Goal: Transaction & Acquisition: Purchase product/service

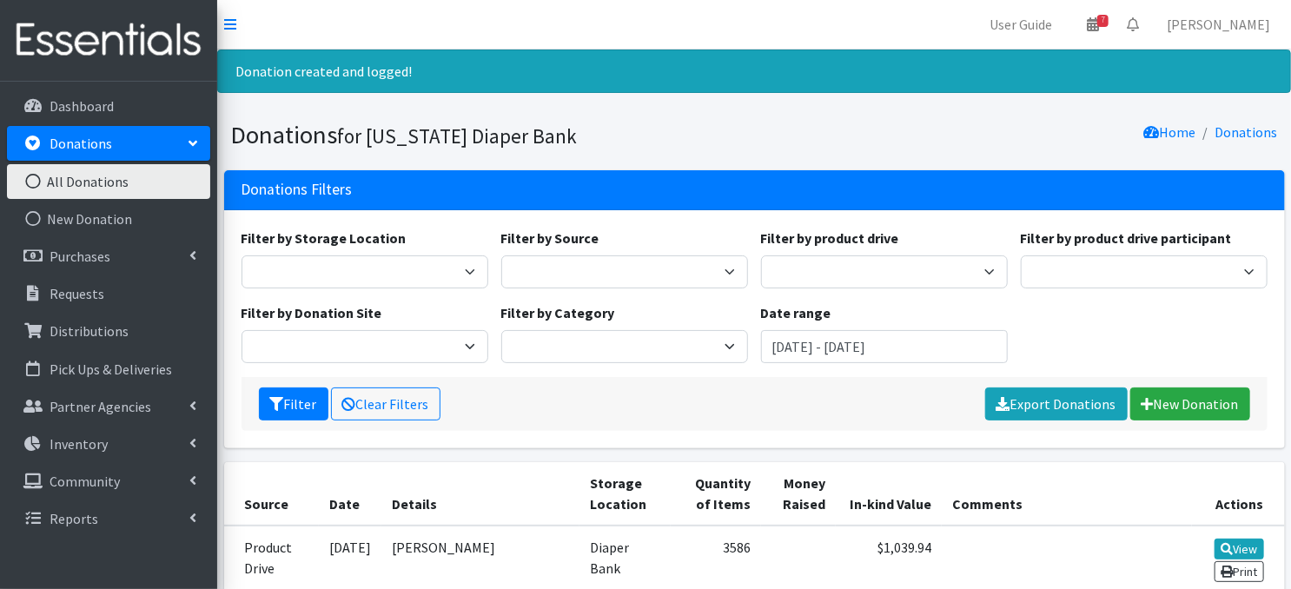
click at [34, 179] on icon at bounding box center [33, 182] width 23 height 16
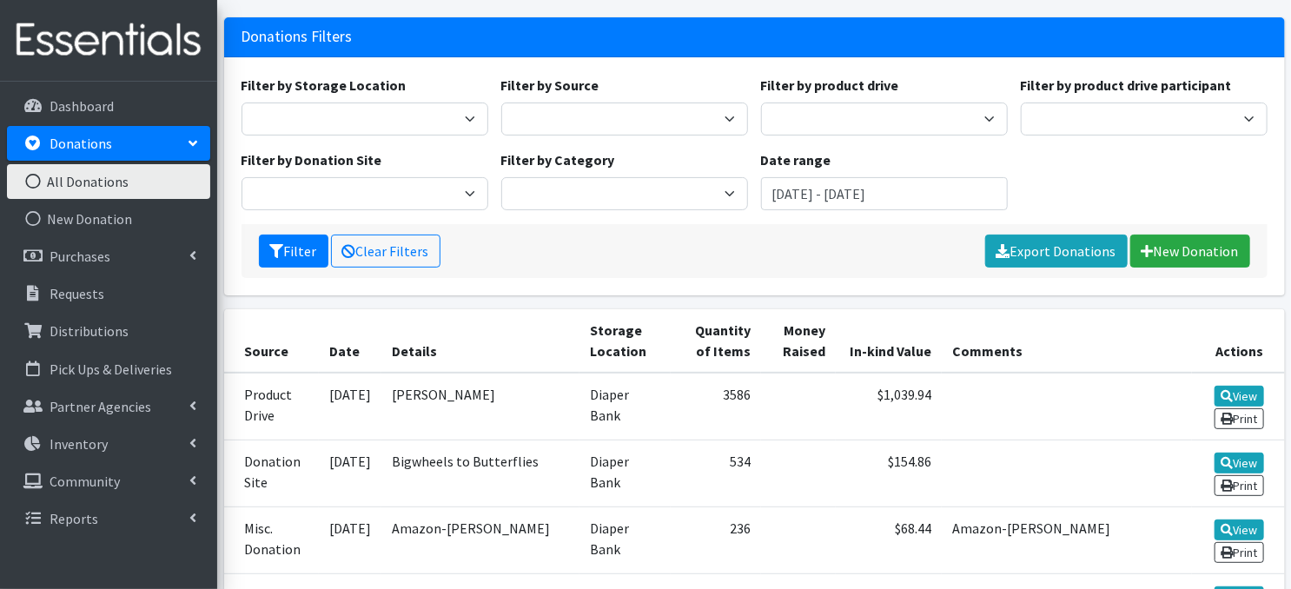
scroll to position [142, 0]
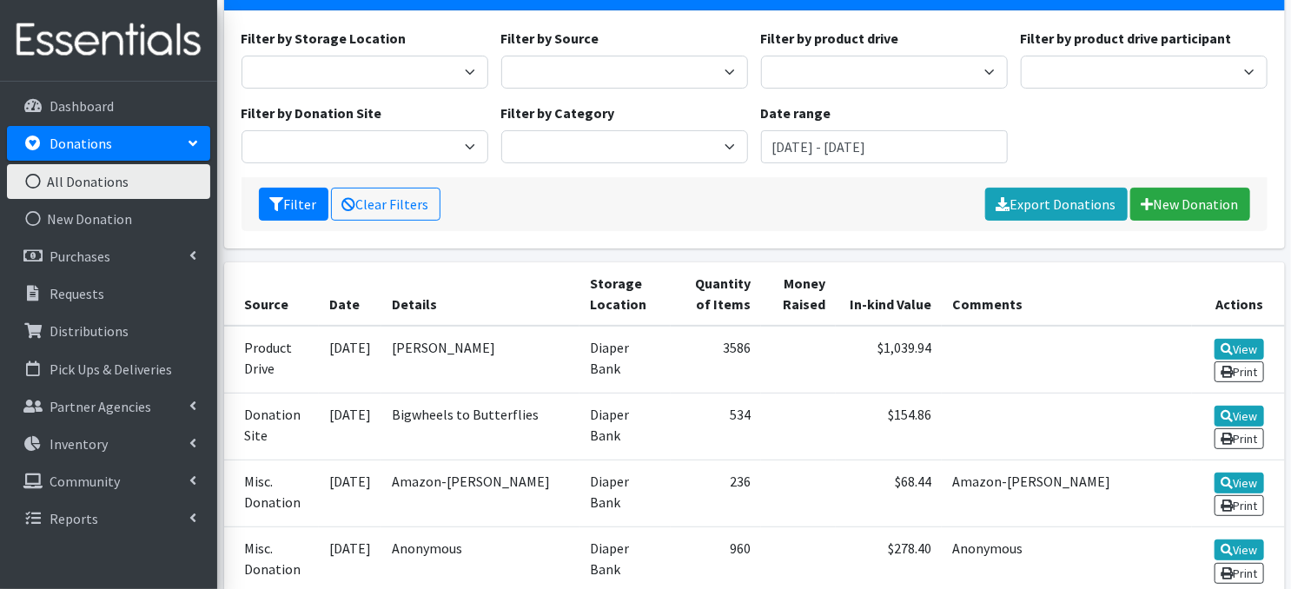
click at [37, 182] on icon at bounding box center [33, 182] width 23 height 16
